Goal: Download file/media

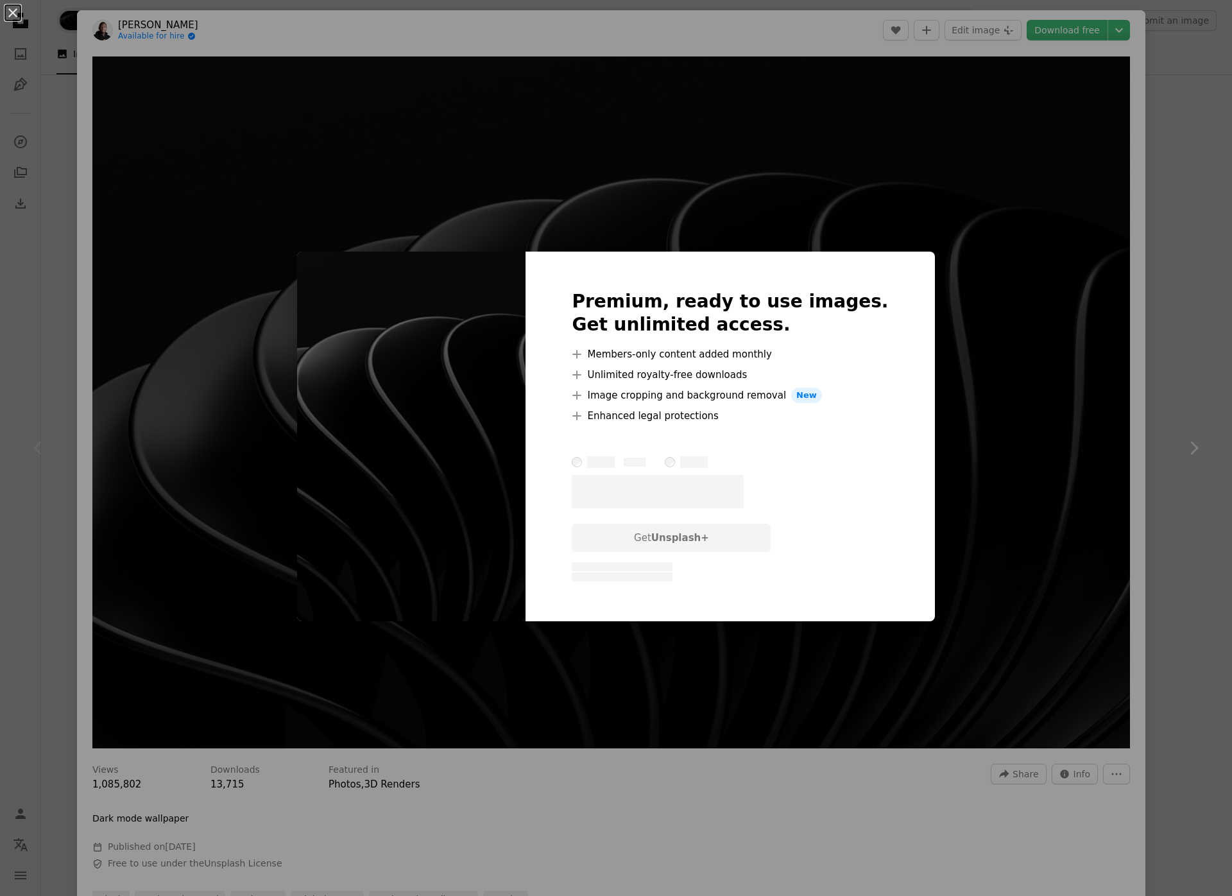
scroll to position [513, 0]
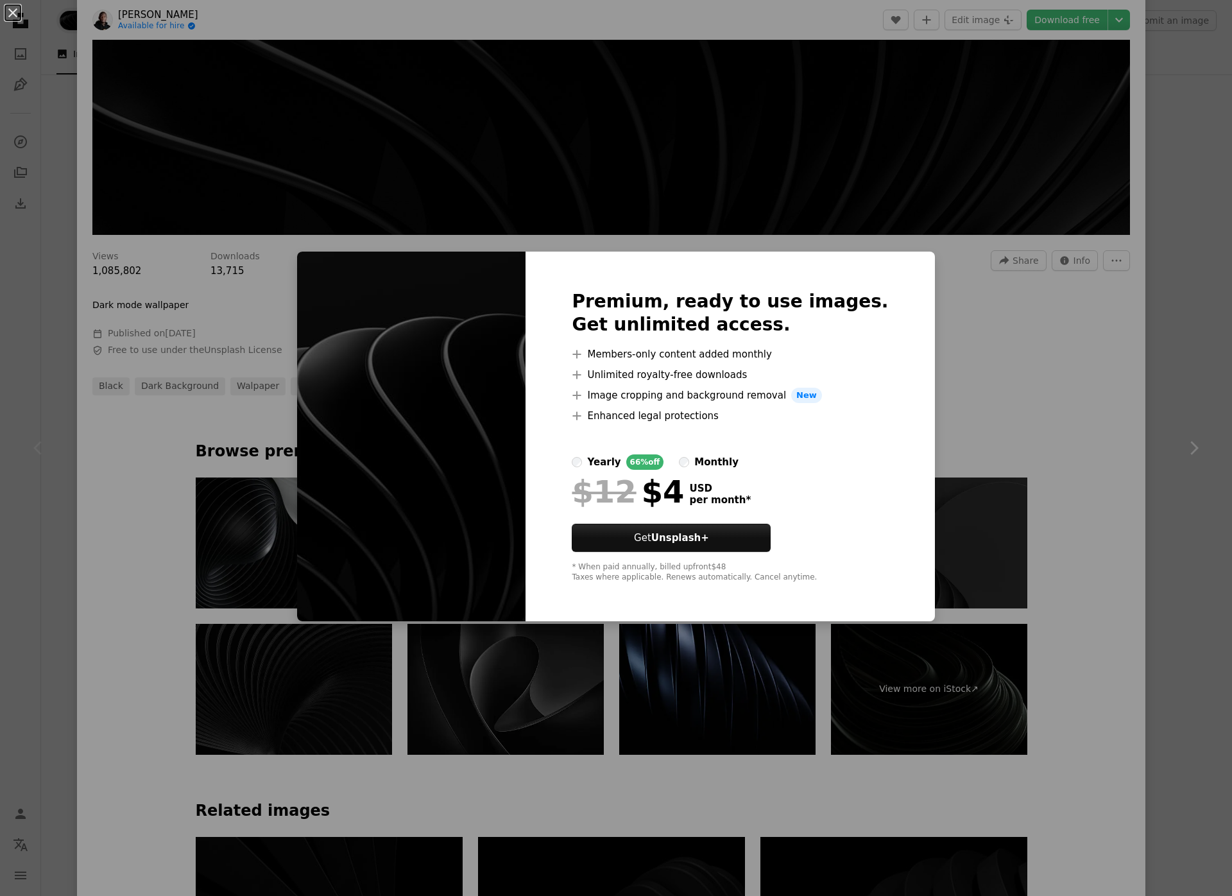
click at [969, 305] on div "An X shape Premium, ready to use images. Get unlimited access. A plus sign Memb…" at bounding box center [616, 448] width 1232 height 896
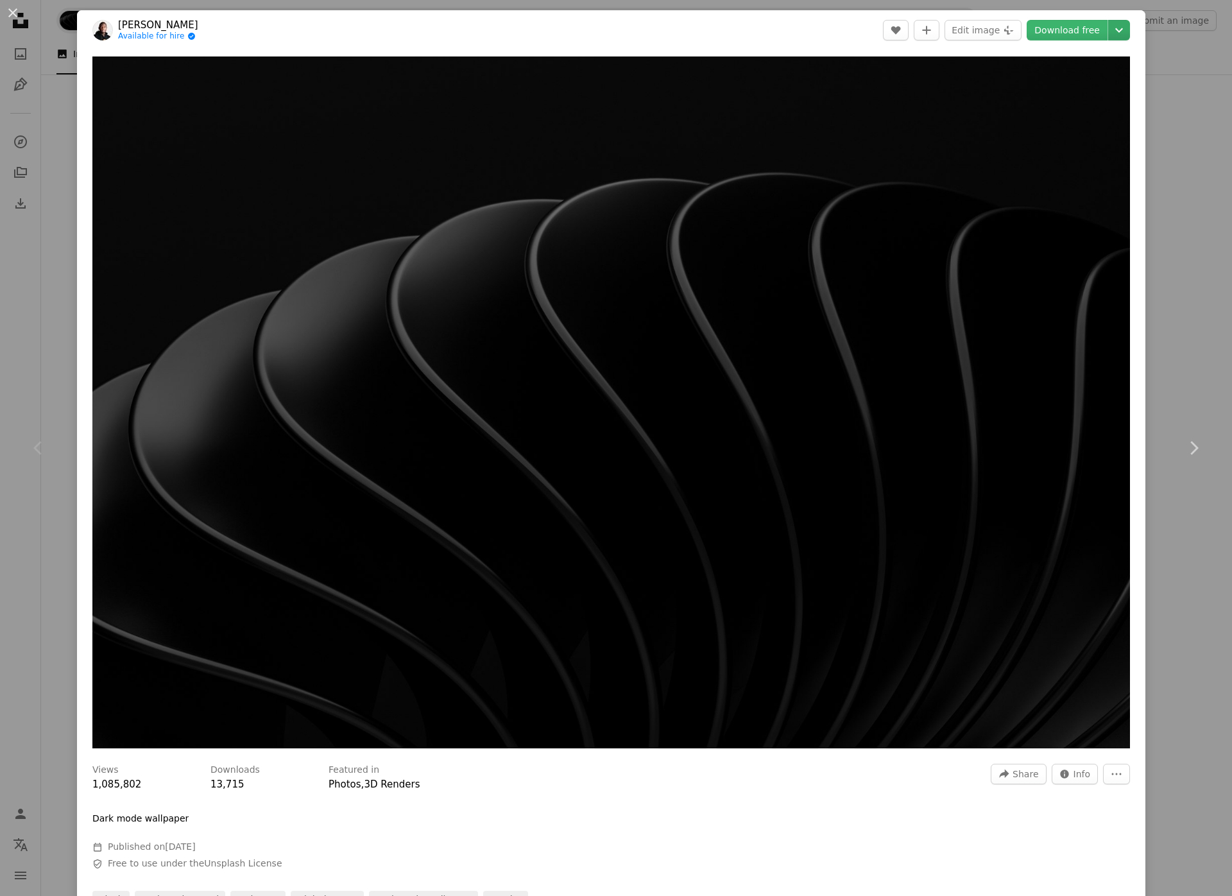
click at [1109, 34] on icon "Chevron down" at bounding box center [1119, 29] width 21 height 15
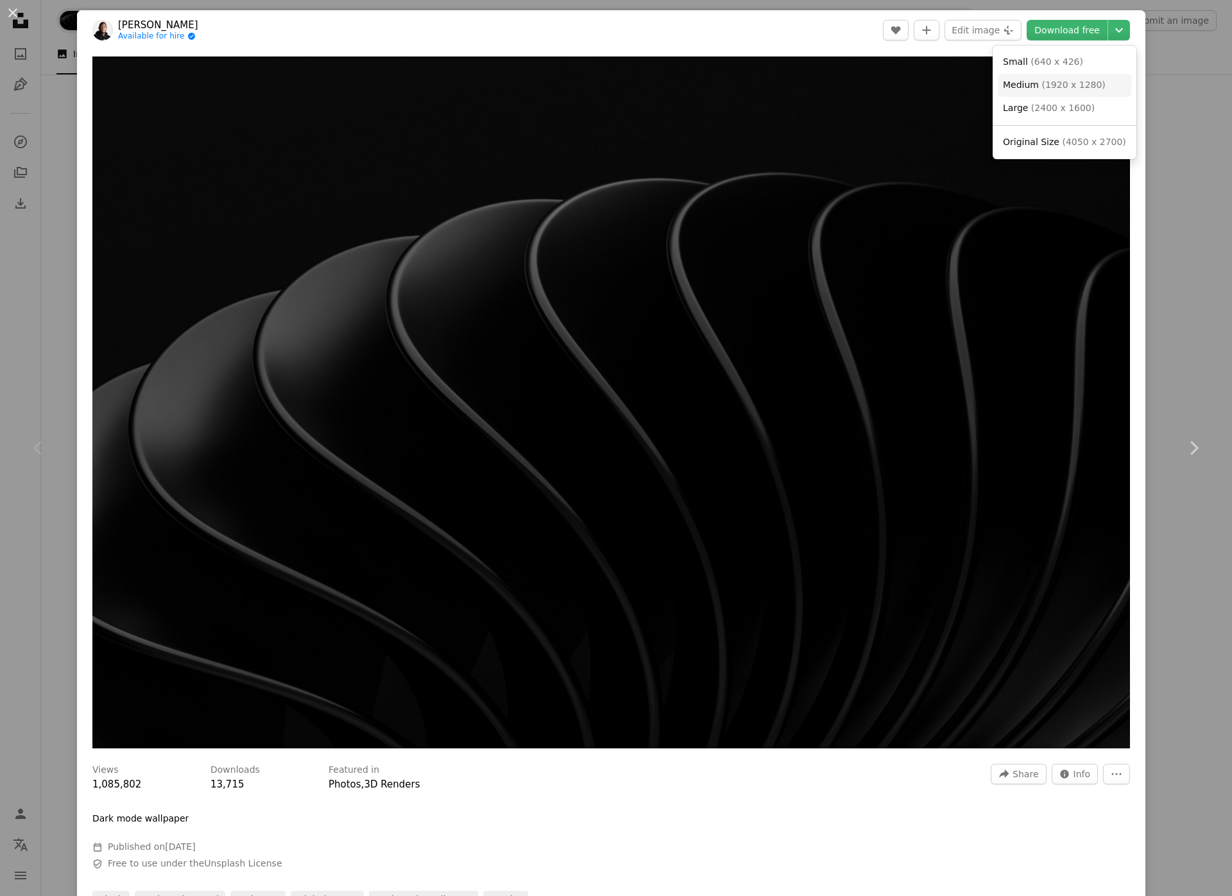
click at [1060, 74] on link "Medium ( 1920 x 1280 )" at bounding box center [1064, 85] width 133 height 23
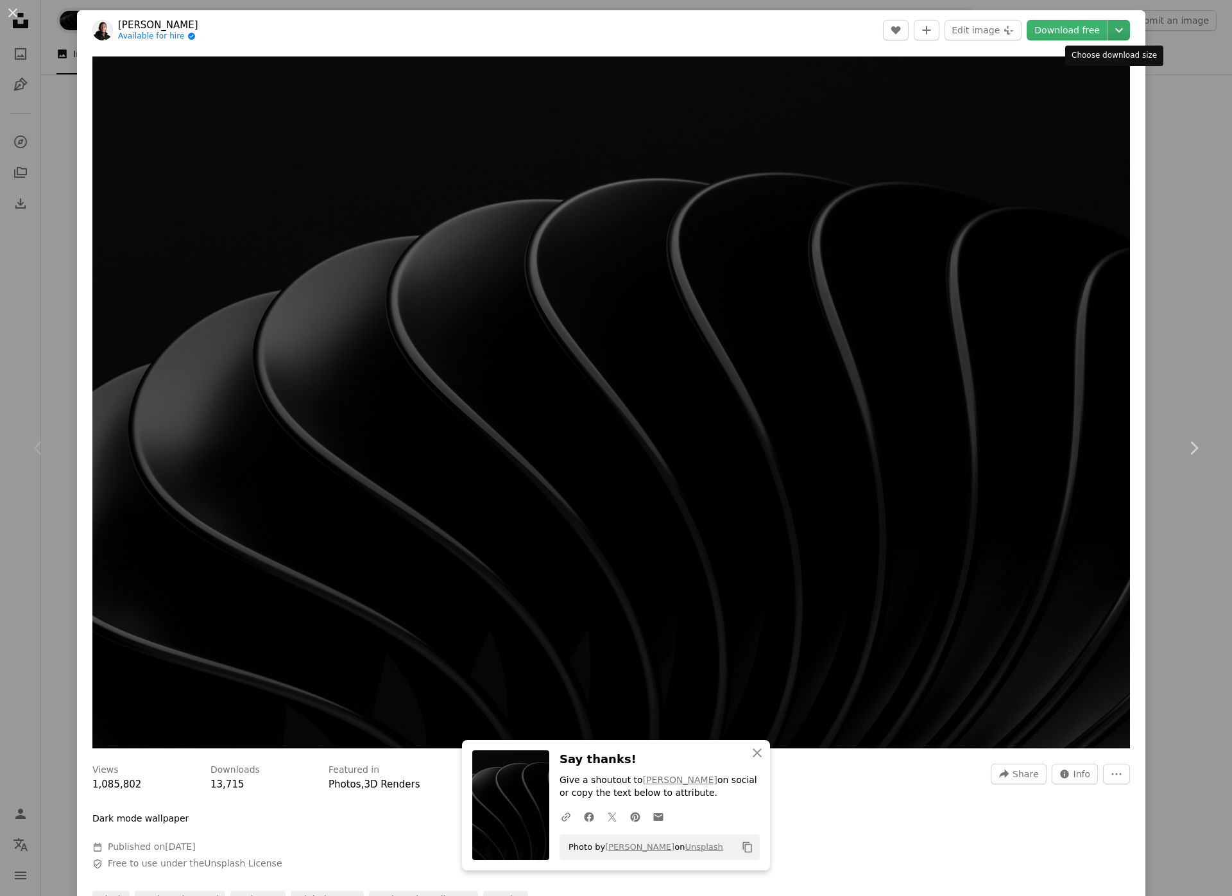
click at [1109, 30] on icon "Chevron down" at bounding box center [1119, 29] width 21 height 15
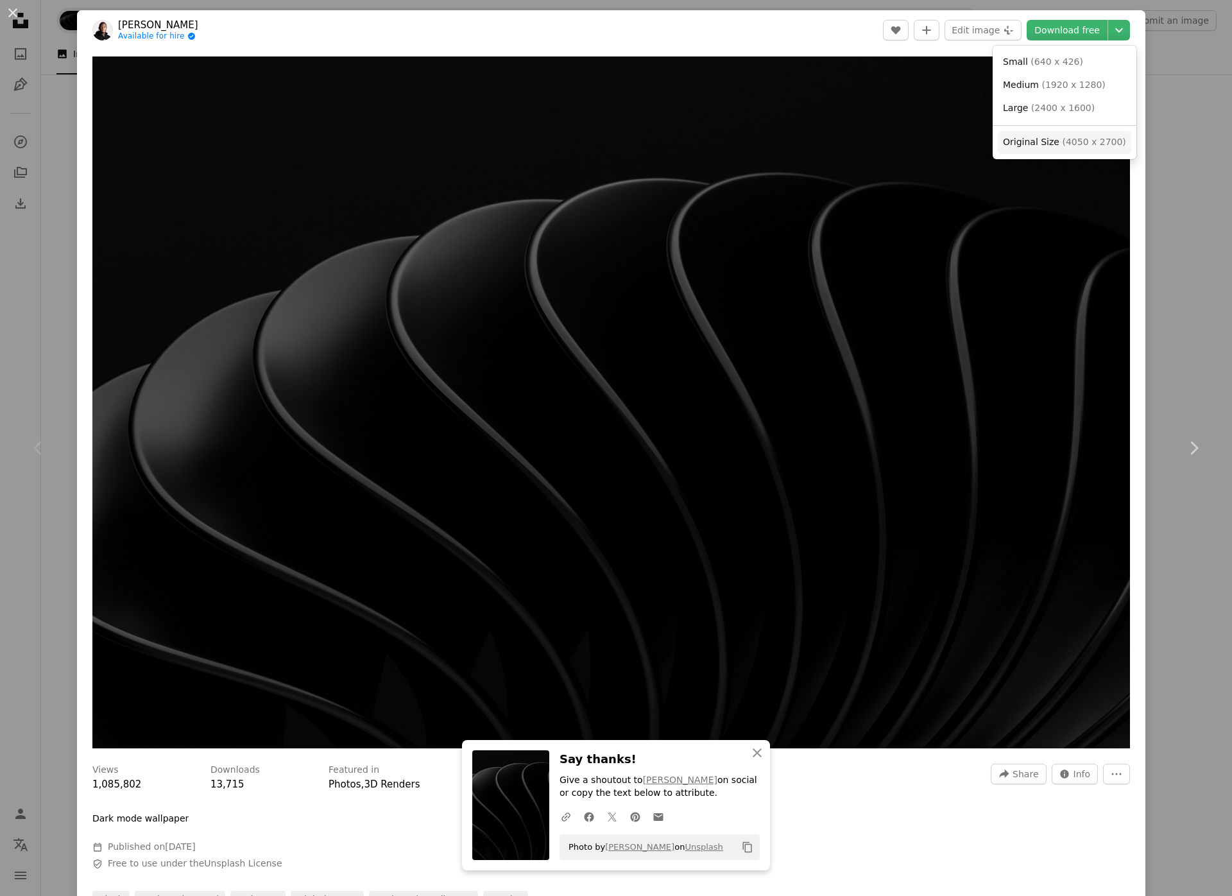
click at [1043, 144] on span "Original Size" at bounding box center [1031, 142] width 56 height 10
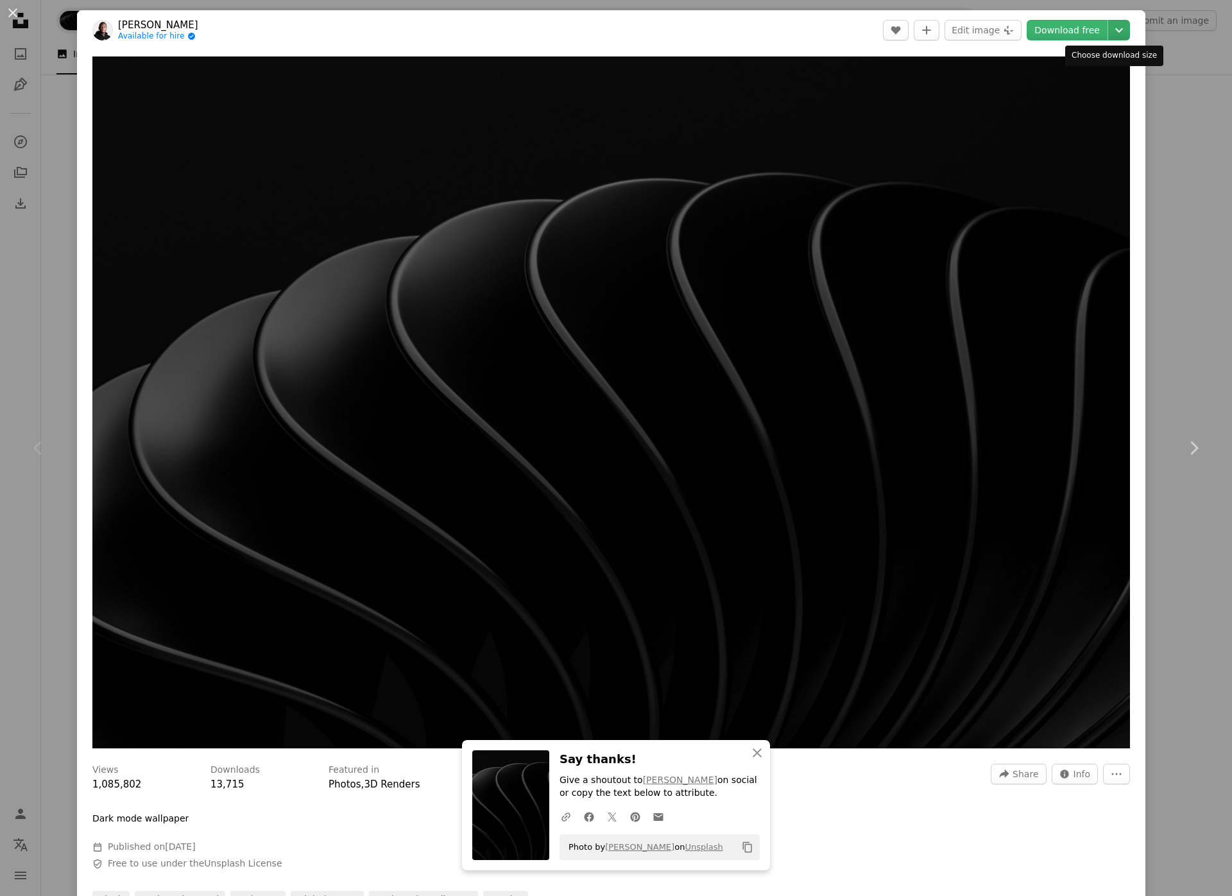
click at [1112, 38] on button "Chevron down" at bounding box center [1119, 30] width 22 height 21
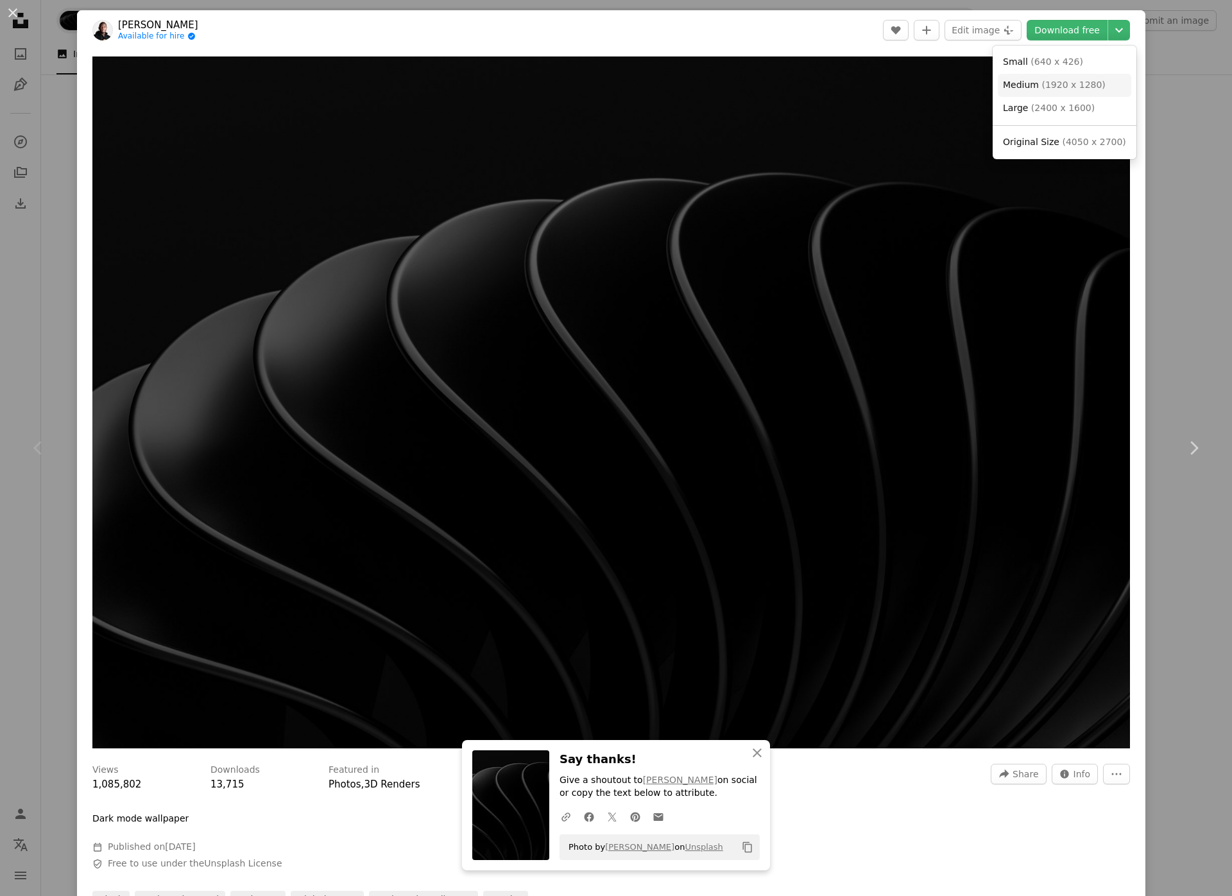
click at [1052, 92] on link "Medium ( 1920 x 1280 )" at bounding box center [1064, 85] width 133 height 23
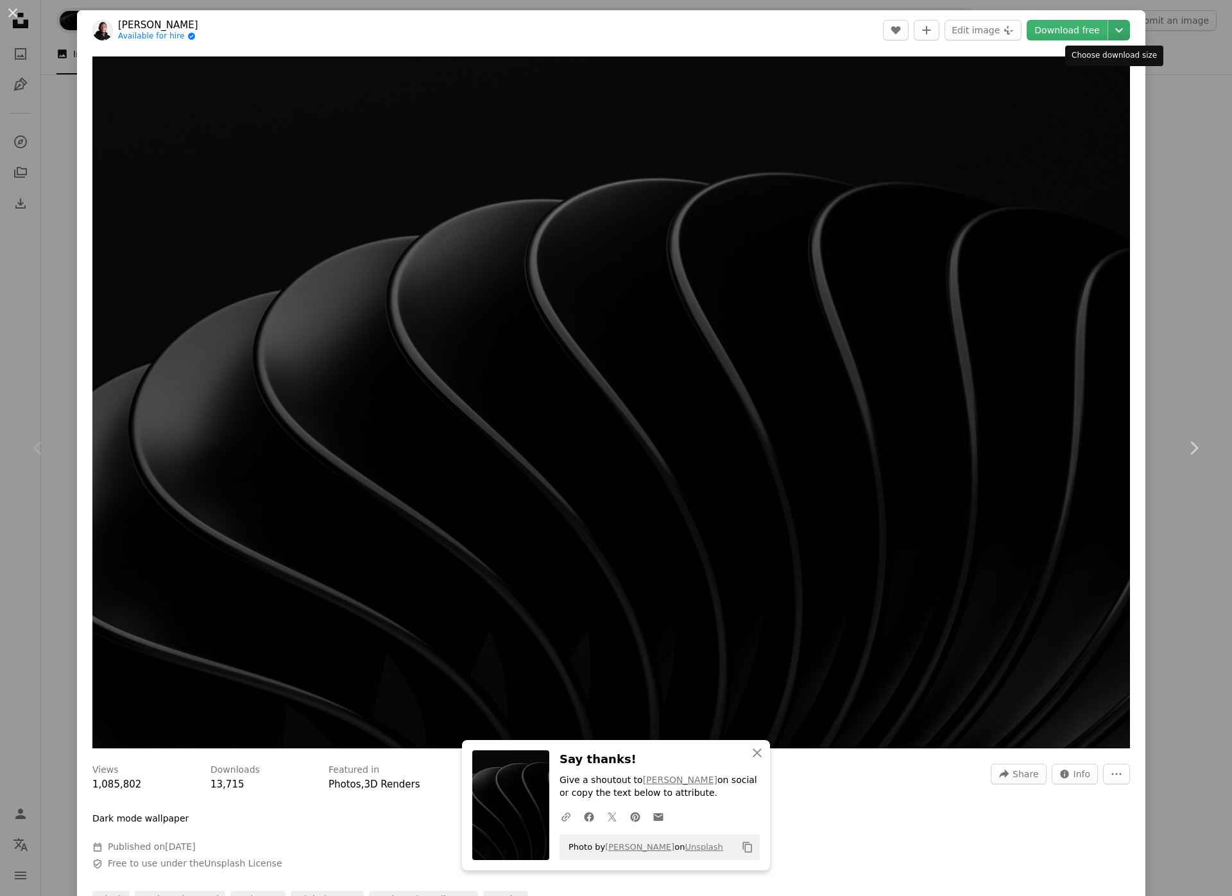
click at [1109, 35] on icon "Chevron down" at bounding box center [1119, 29] width 21 height 15
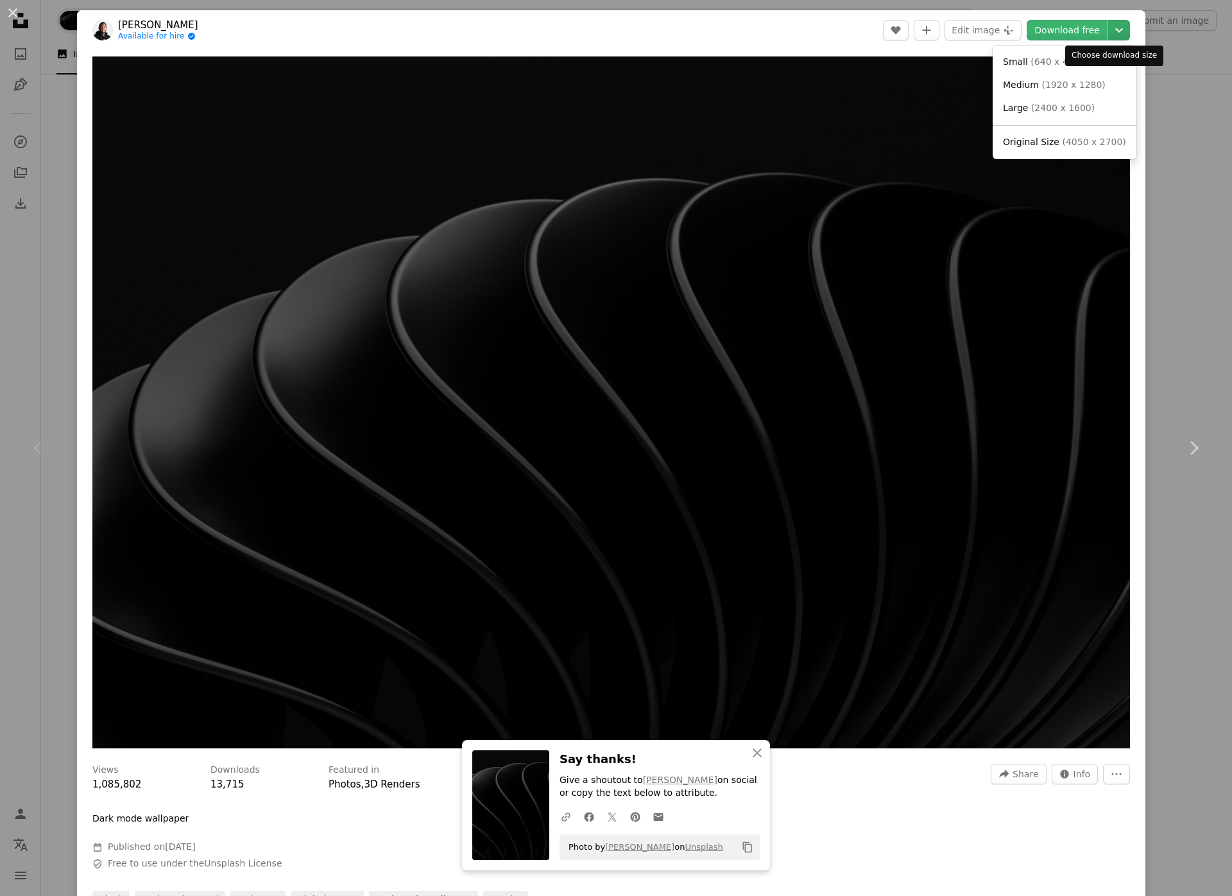
click at [1110, 33] on icon "Chevron down" at bounding box center [1119, 29] width 21 height 15
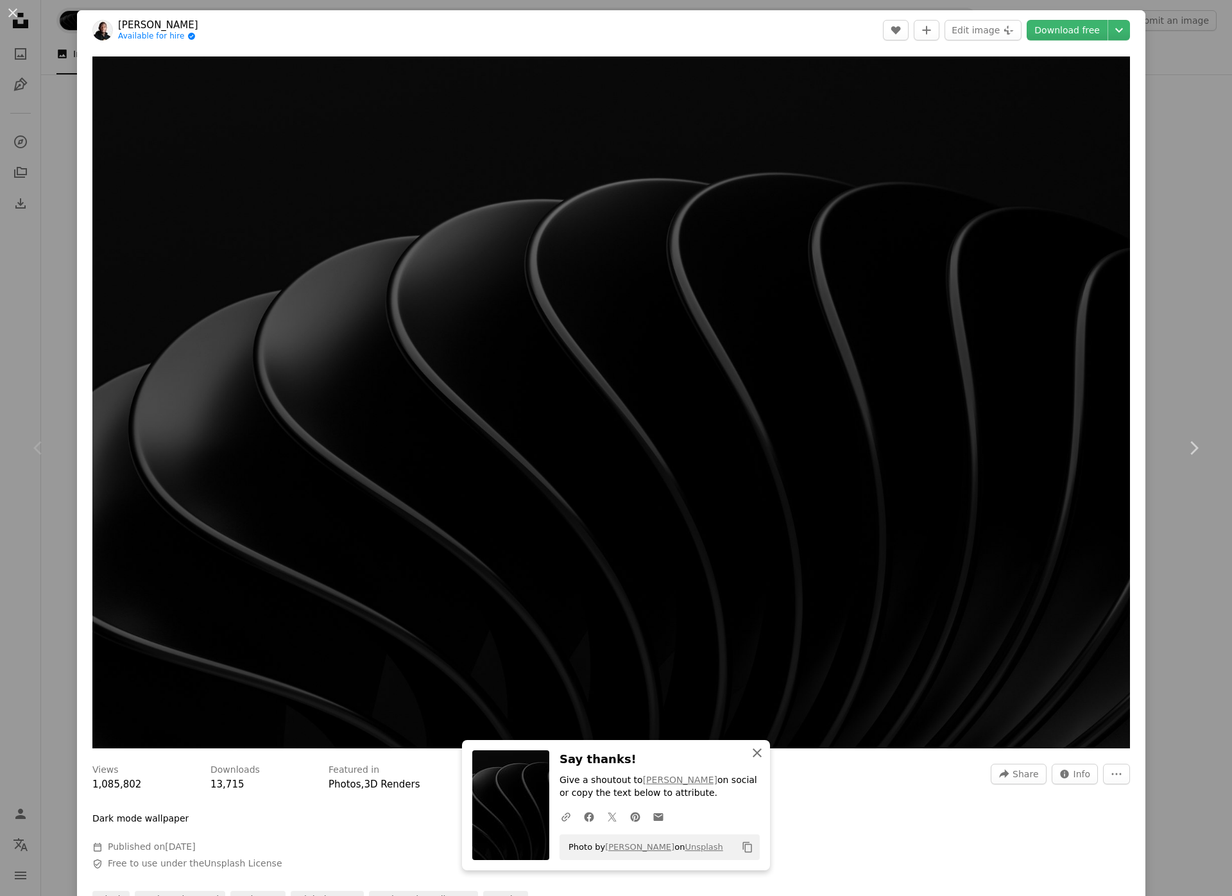
click at [756, 753] on icon "An X shape" at bounding box center [756, 752] width 15 height 15
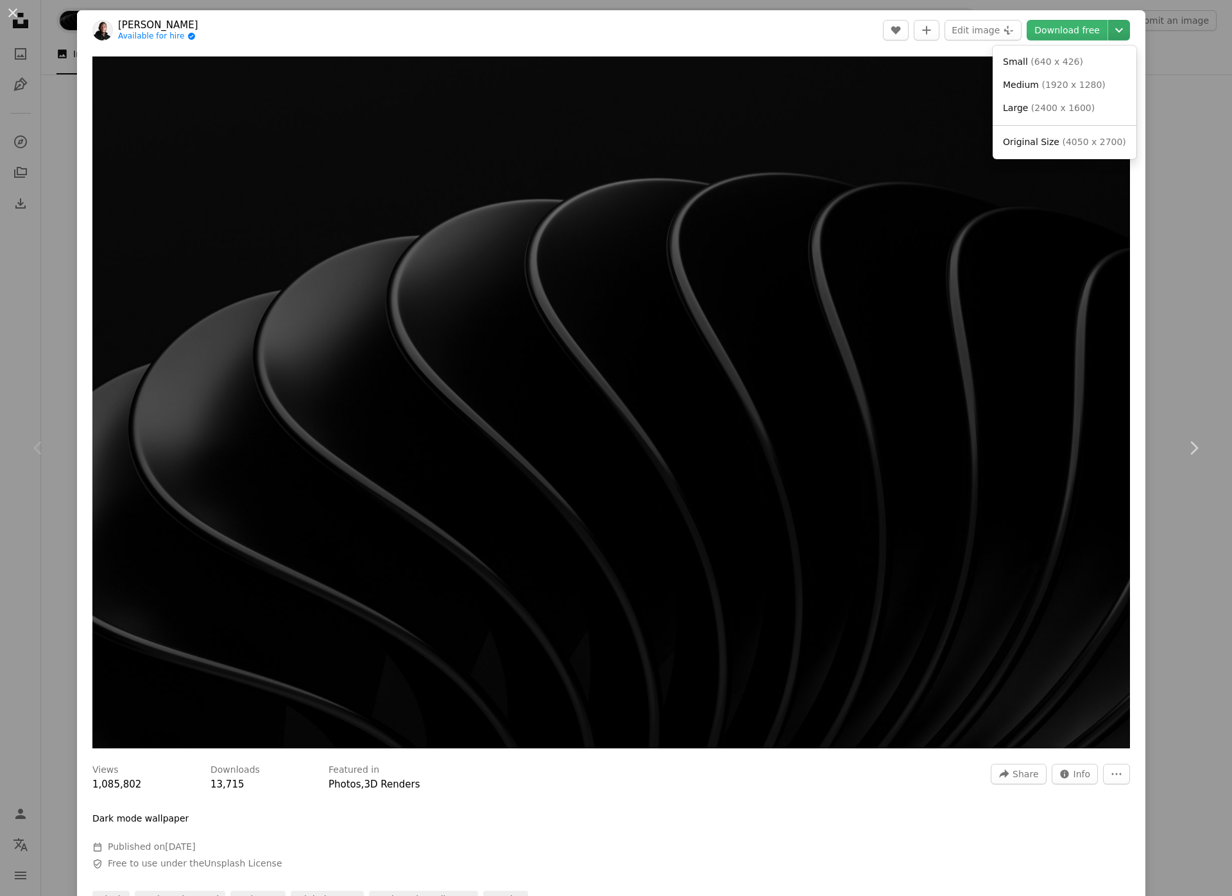
click at [1111, 35] on icon "Chevron down" at bounding box center [1119, 29] width 21 height 15
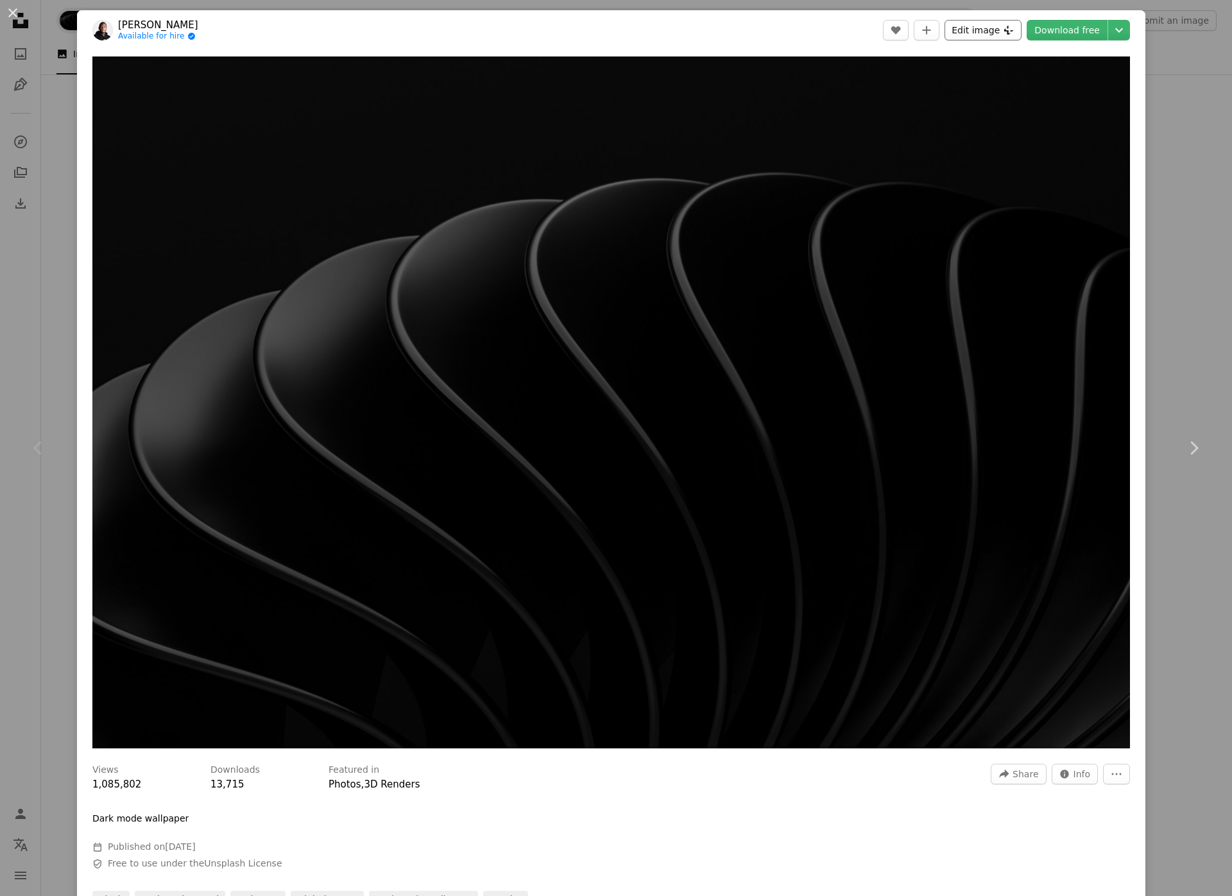
click at [982, 33] on button "Edit image Plus sign for Unsplash+" at bounding box center [982, 30] width 77 height 21
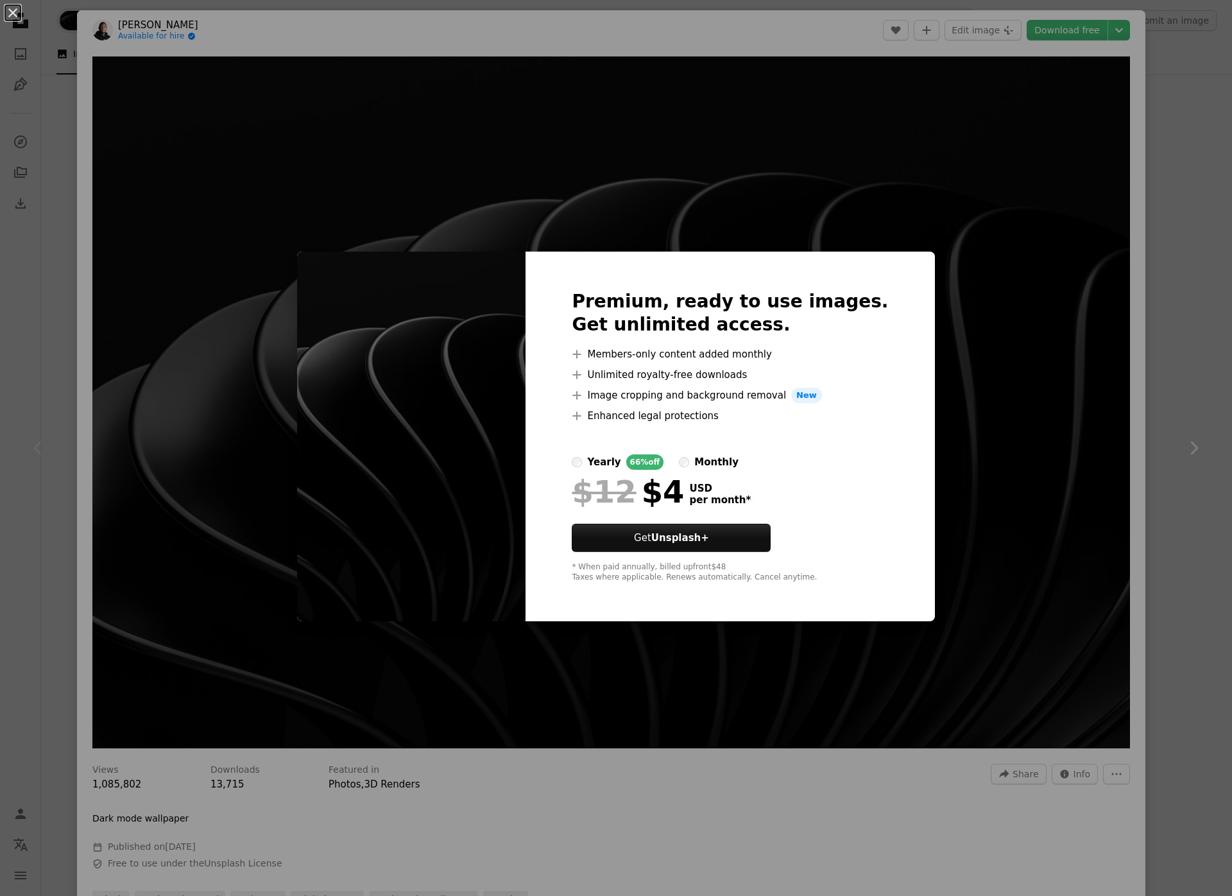
click at [908, 73] on div "An X shape Premium, ready to use images. Get unlimited access. A plus sign Memb…" at bounding box center [616, 448] width 1232 height 896
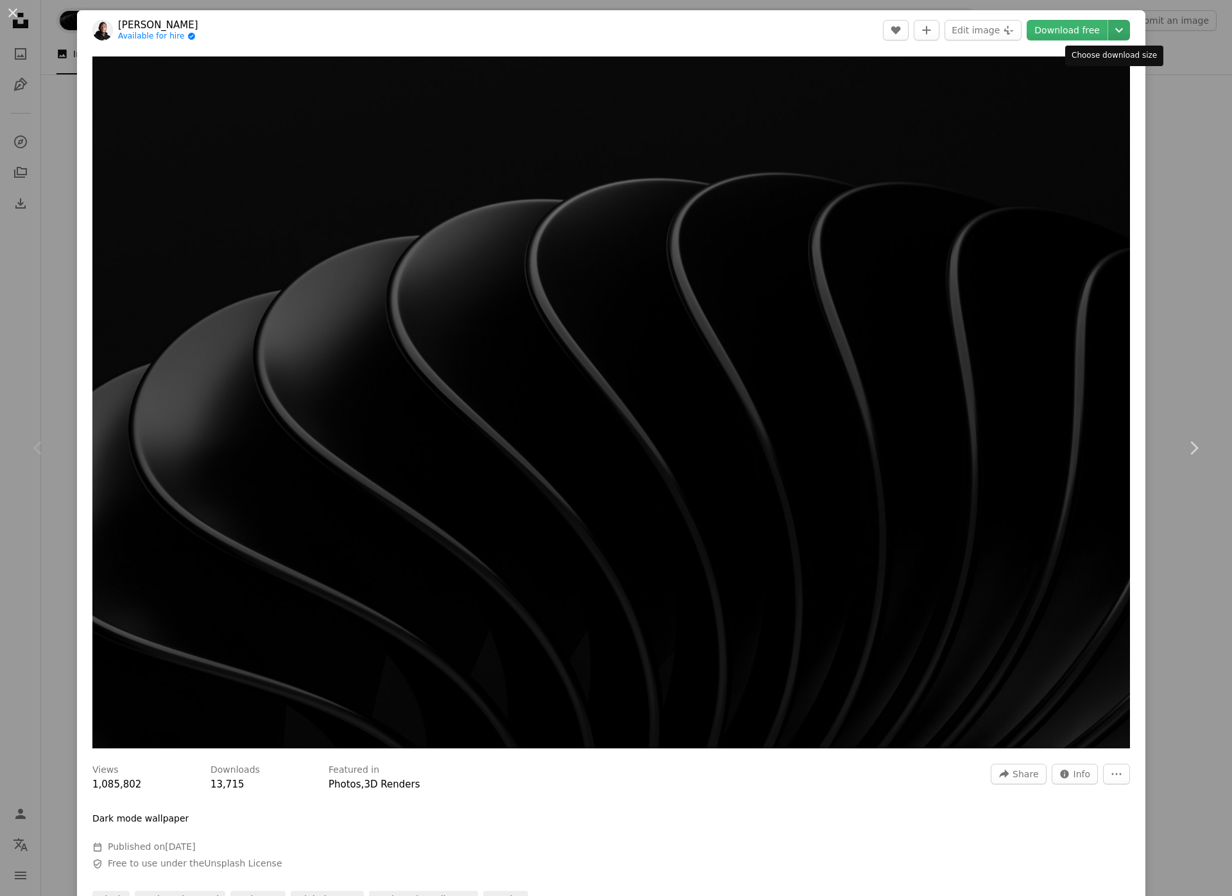
click at [1110, 21] on button "Chevron down" at bounding box center [1119, 30] width 22 height 21
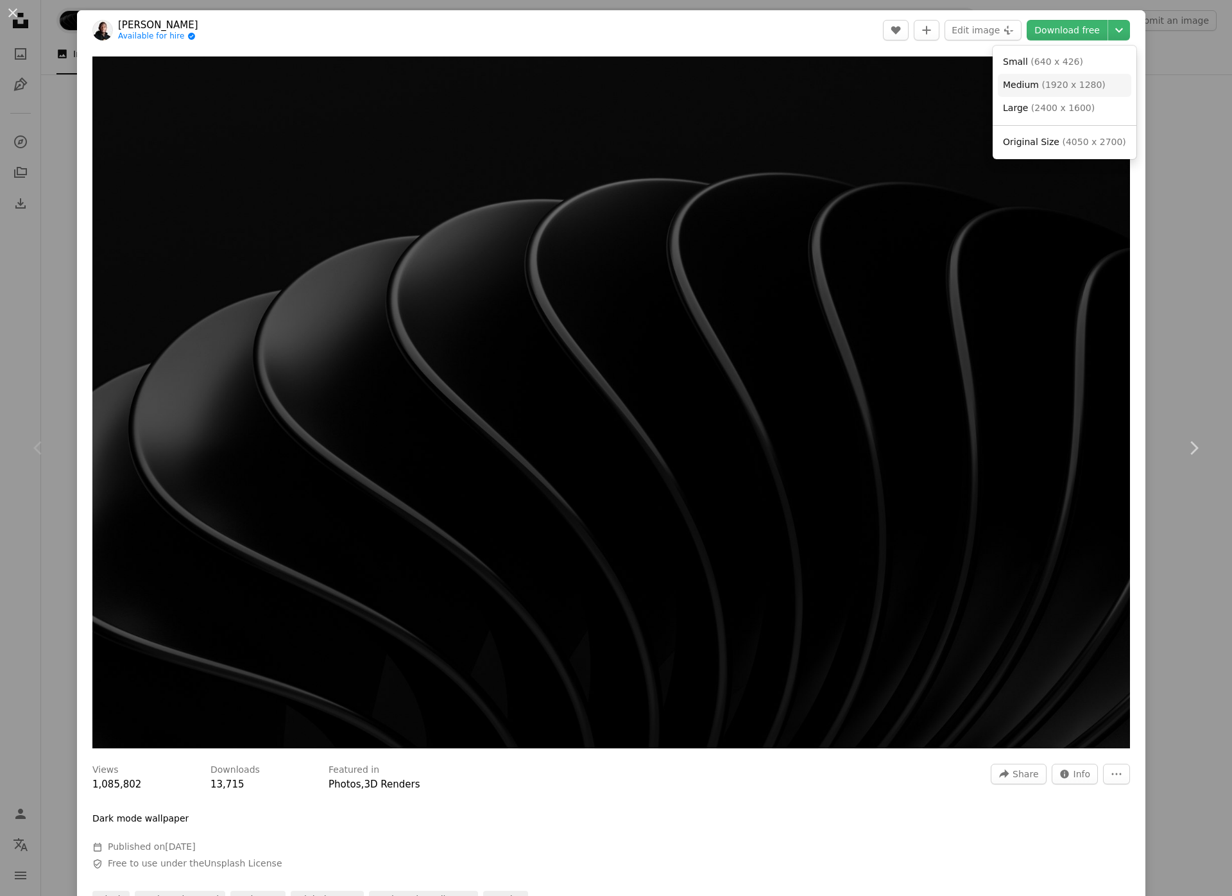
click at [1050, 87] on span "( 1920 x 1280 )" at bounding box center [1073, 85] width 64 height 10
